Goal: Complete application form: Complete application form

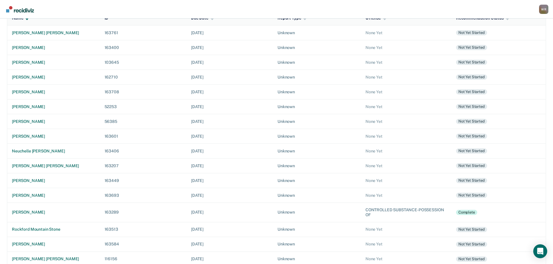
scroll to position [78, 0]
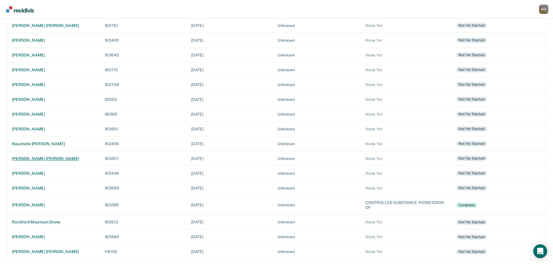
click at [34, 158] on div "[PERSON_NAME] [PERSON_NAME]" at bounding box center [53, 158] width 83 height 5
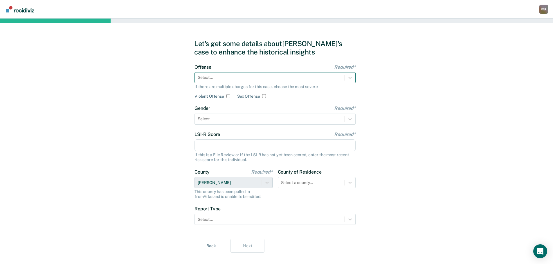
click at [244, 81] on div "Select..." at bounding box center [270, 77] width 150 height 8
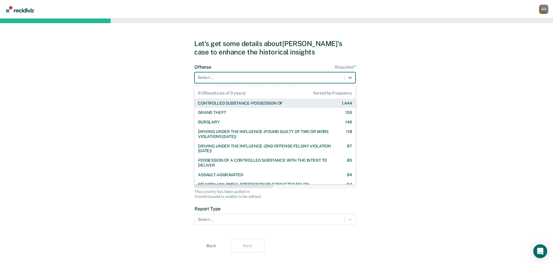
click at [231, 105] on div "CONTROLLED SUBSTANCE-POSSESSION OF" at bounding box center [240, 103] width 84 height 5
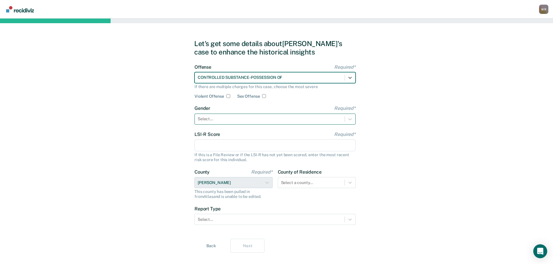
click at [224, 119] on div at bounding box center [270, 119] width 144 height 6
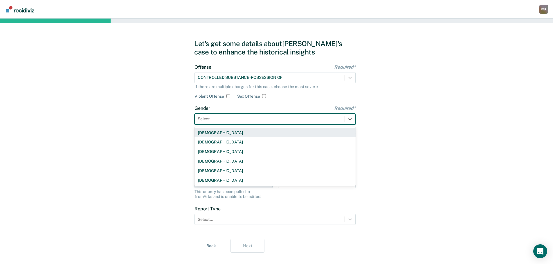
click at [211, 132] on div "Male" at bounding box center [274, 133] width 161 height 10
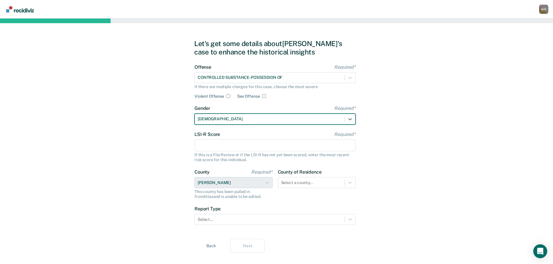
click at [225, 147] on input "LSI-R Score Required*" at bounding box center [274, 146] width 161 height 12
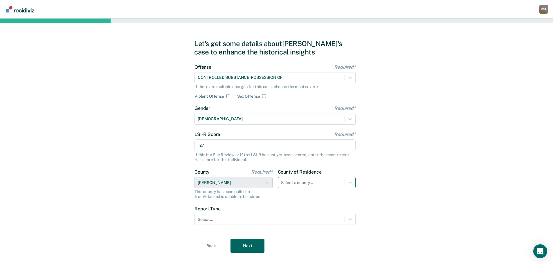
type input "27"
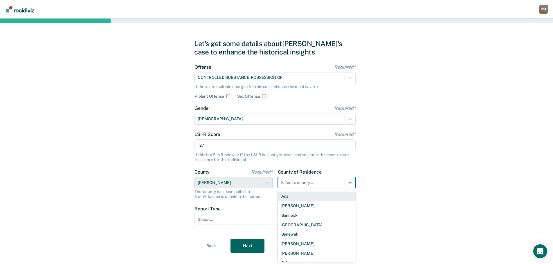
scroll to position [10, 0]
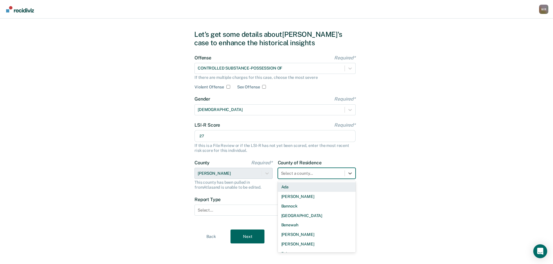
click at [302, 179] on div "44 results available. Use Up and Down to choose options, press Enter to select …" at bounding box center [317, 173] width 78 height 11
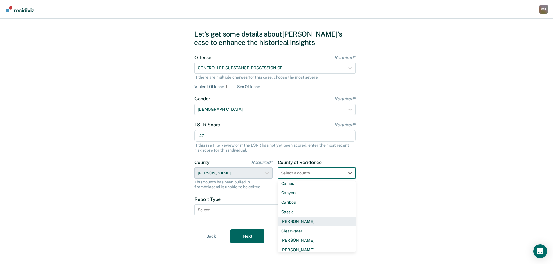
scroll to position [0, 0]
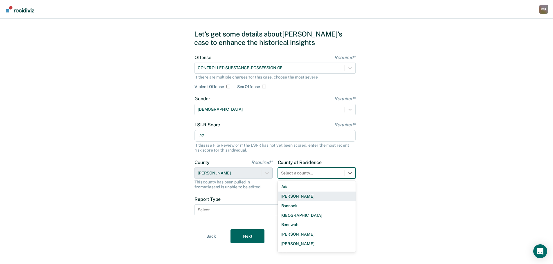
click at [433, 187] on div "Let's get some details about Matthew's case to enhance the historical insights …" at bounding box center [276, 136] width 553 height 255
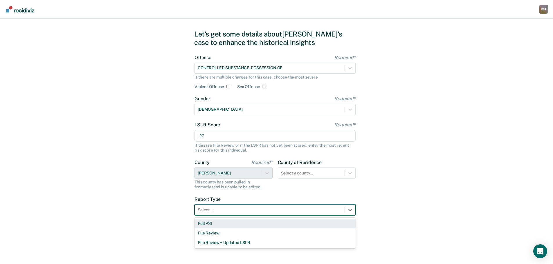
click at [208, 214] on div "Select..." at bounding box center [270, 210] width 150 height 8
click at [207, 223] on div "Full PSI" at bounding box center [274, 224] width 161 height 10
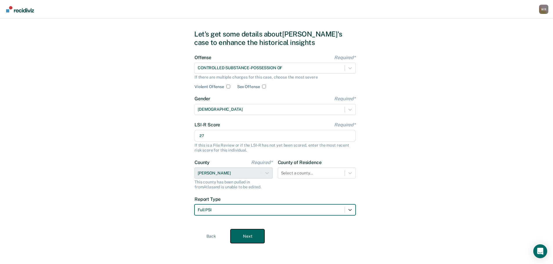
click at [248, 239] on button "Next" at bounding box center [247, 237] width 34 height 14
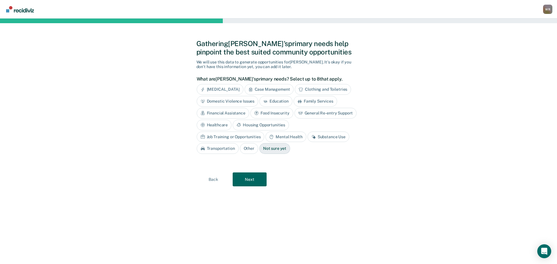
click at [311, 112] on div "General Re-entry Support" at bounding box center [326, 113] width 62 height 11
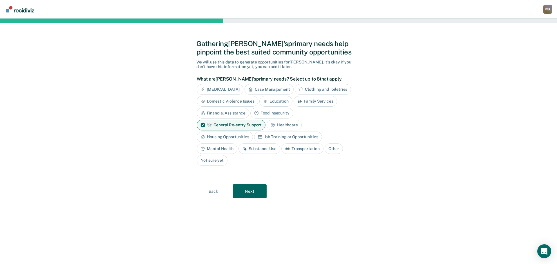
click at [241, 136] on div "Housing Opportunities" at bounding box center [225, 137] width 56 height 11
click at [228, 149] on div "Mental Health" at bounding box center [217, 149] width 41 height 11
click at [260, 149] on div "Substance Use" at bounding box center [266, 149] width 42 height 11
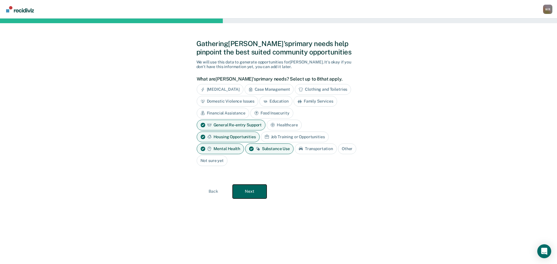
click at [257, 194] on button "Next" at bounding box center [250, 192] width 34 height 14
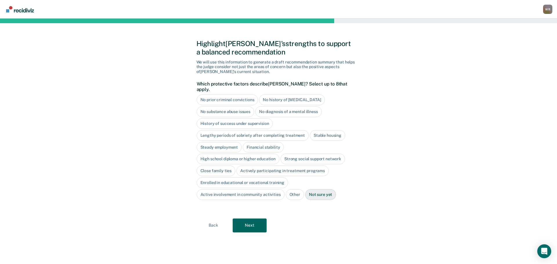
click at [298, 95] on div "No history of violent behavior" at bounding box center [292, 100] width 66 height 11
click at [331, 130] on div "Stable housing" at bounding box center [327, 135] width 35 height 11
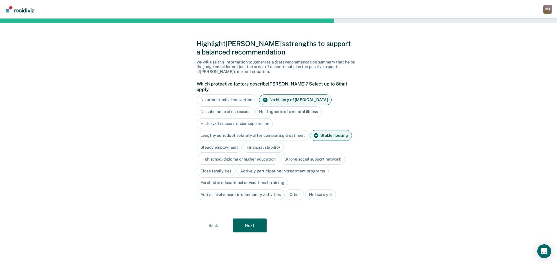
click at [265, 166] on div "Actively participating in treatment programs" at bounding box center [283, 171] width 92 height 11
click at [253, 219] on button "Next" at bounding box center [250, 226] width 34 height 14
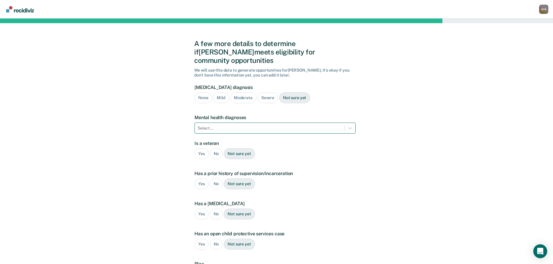
click at [223, 125] on div at bounding box center [270, 128] width 144 height 6
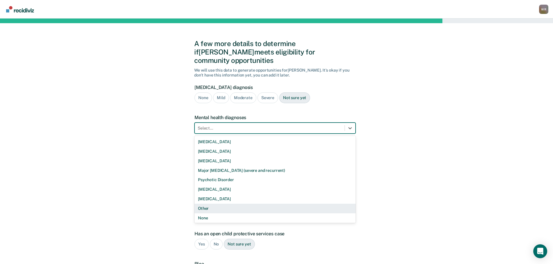
click at [207, 204] on div "Other" at bounding box center [274, 209] width 161 height 10
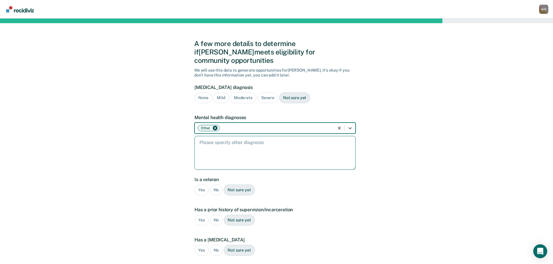
click at [230, 140] on textarea at bounding box center [274, 153] width 161 height 34
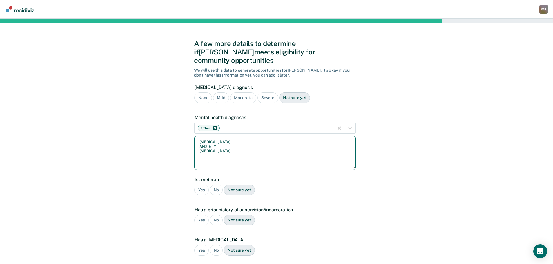
type textarea "ADHD ANXIETY PTSD"
click at [216, 185] on div "No" at bounding box center [216, 190] width 13 height 11
click at [201, 215] on div "Yes" at bounding box center [201, 220] width 14 height 11
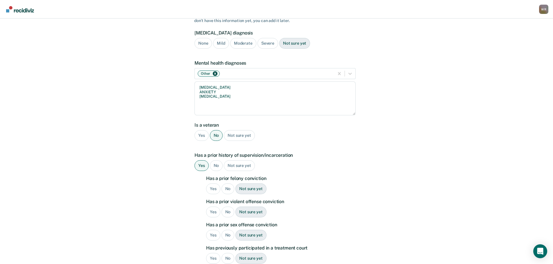
scroll to position [58, 0]
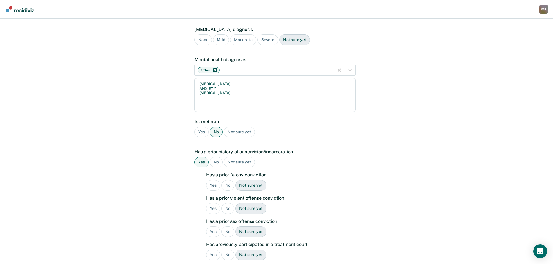
click at [214, 180] on div "Yes" at bounding box center [213, 185] width 14 height 11
click at [228, 203] on div "No" at bounding box center [227, 208] width 13 height 11
click at [228, 227] on div "No" at bounding box center [227, 232] width 13 height 11
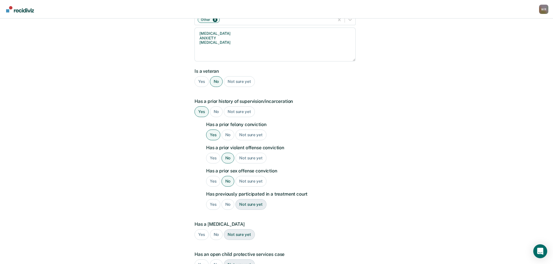
scroll to position [145, 0]
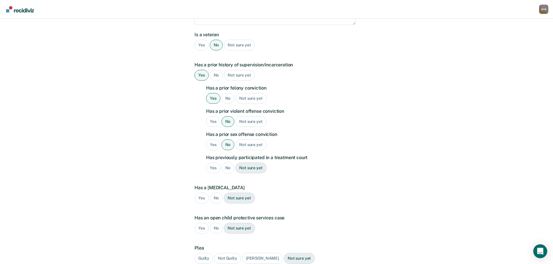
click at [226, 163] on div "No" at bounding box center [227, 168] width 13 height 11
click at [217, 193] on div "No" at bounding box center [216, 198] width 13 height 11
click at [214, 223] on div "No" at bounding box center [216, 228] width 13 height 11
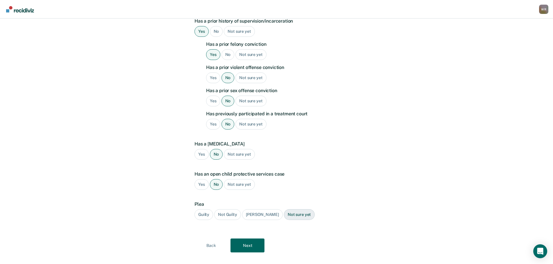
scroll to position [190, 0]
click at [203, 209] on div "Guilty" at bounding box center [203, 214] width 19 height 11
click at [250, 238] on button "Next" at bounding box center [247, 245] width 34 height 14
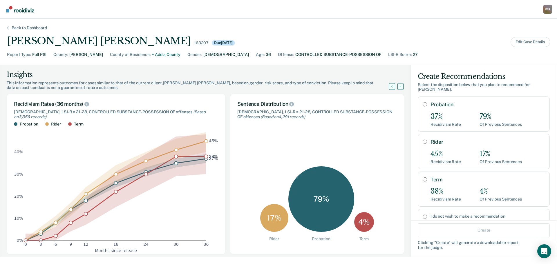
click at [452, 110] on div "Probation 37% Recidivism Rate 79% Of Previous Sentences" at bounding box center [488, 114] width 114 height 25
radio input "true"
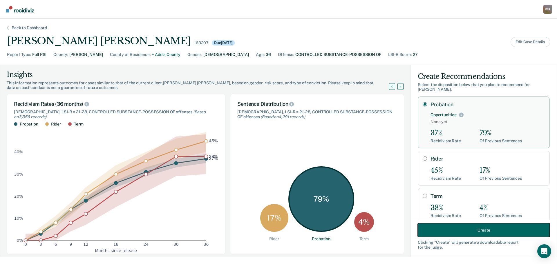
click at [479, 228] on button "Create" at bounding box center [484, 230] width 132 height 14
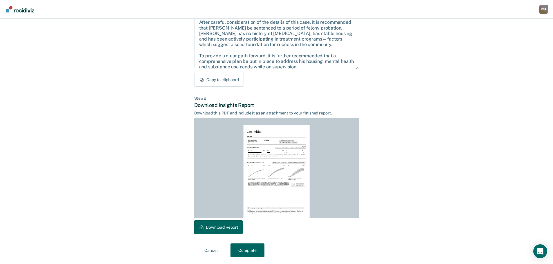
scroll to position [66, 0]
click at [214, 223] on button "Download Report" at bounding box center [218, 227] width 48 height 14
click at [241, 248] on button "Complete" at bounding box center [247, 250] width 34 height 14
